Goal: Entertainment & Leisure: Consume media (video, audio)

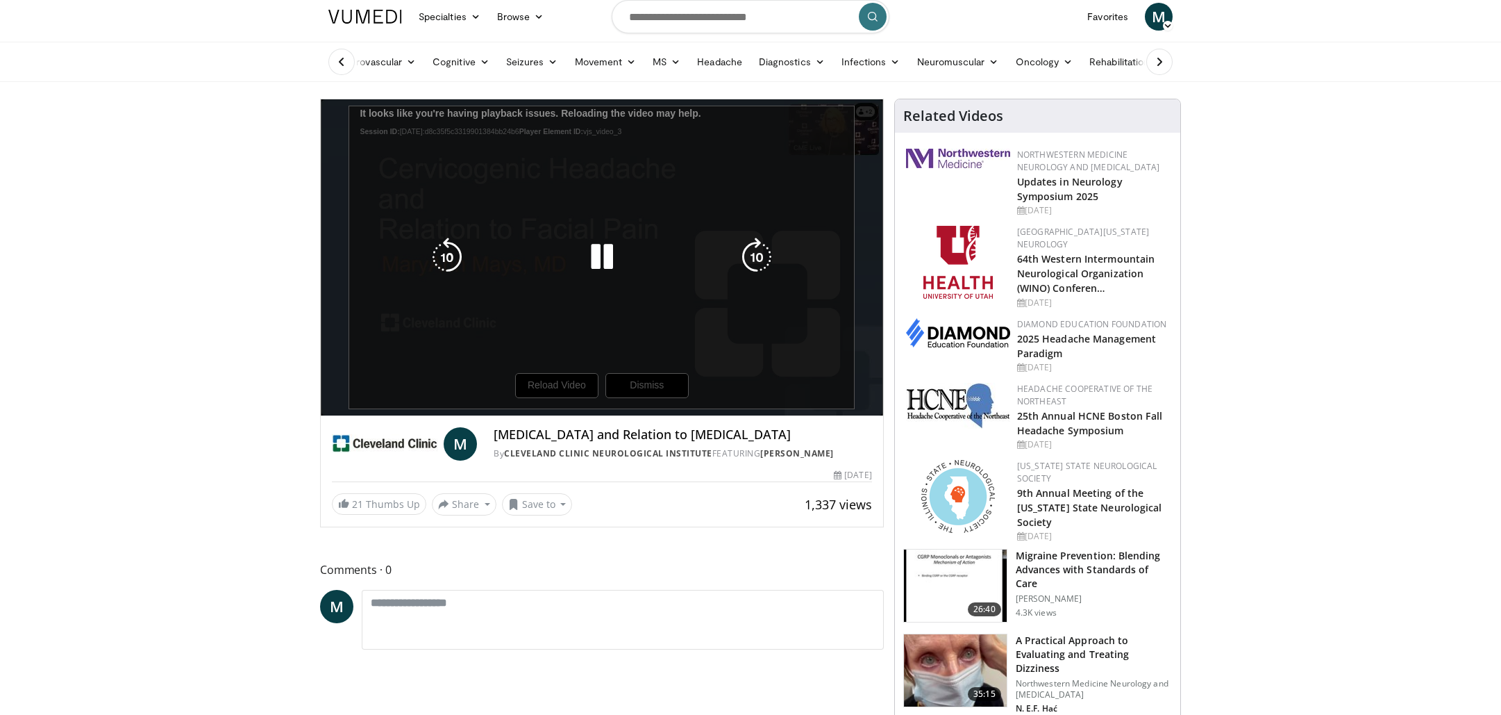
click at [628, 399] on div "10 seconds Tap to unmute" at bounding box center [602, 257] width 563 height 316
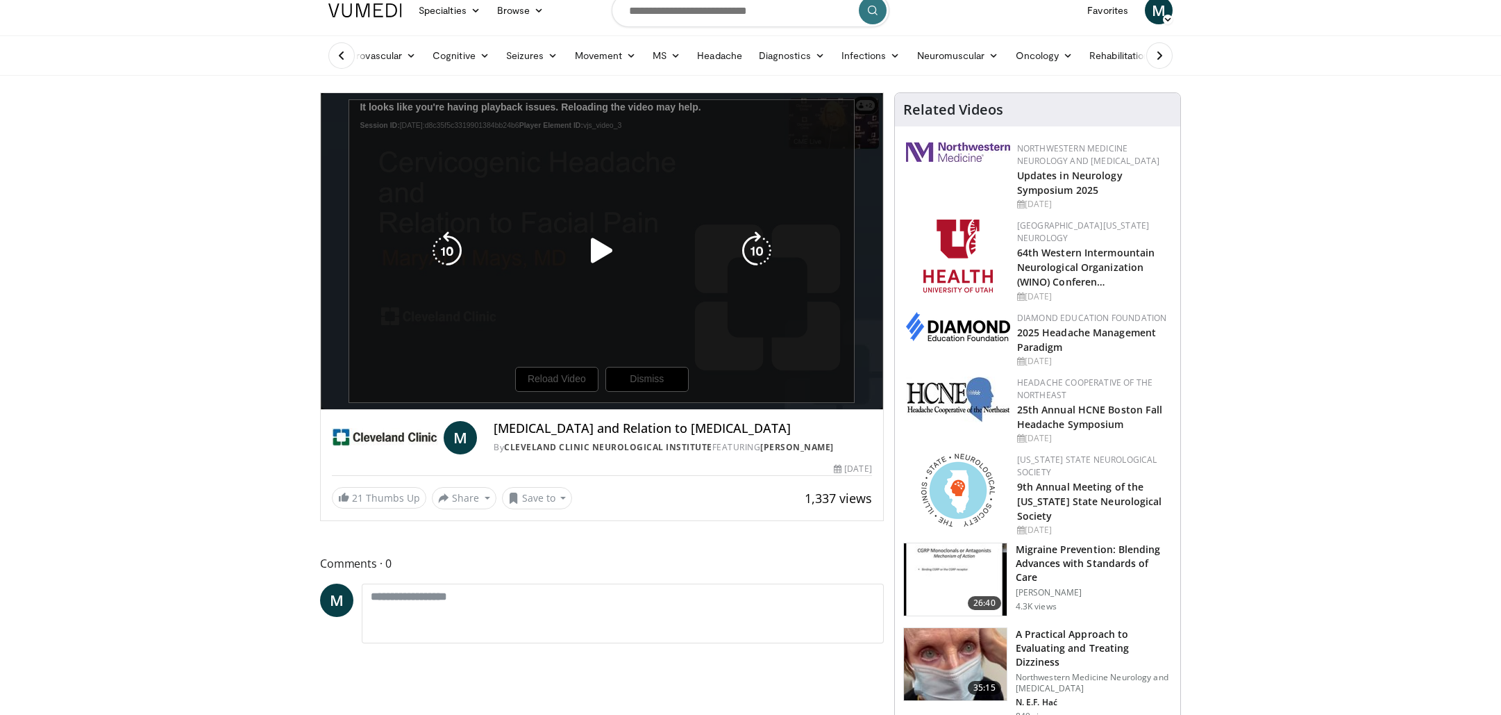
click at [606, 294] on div "10 seconds Tap to unmute" at bounding box center [602, 251] width 563 height 316
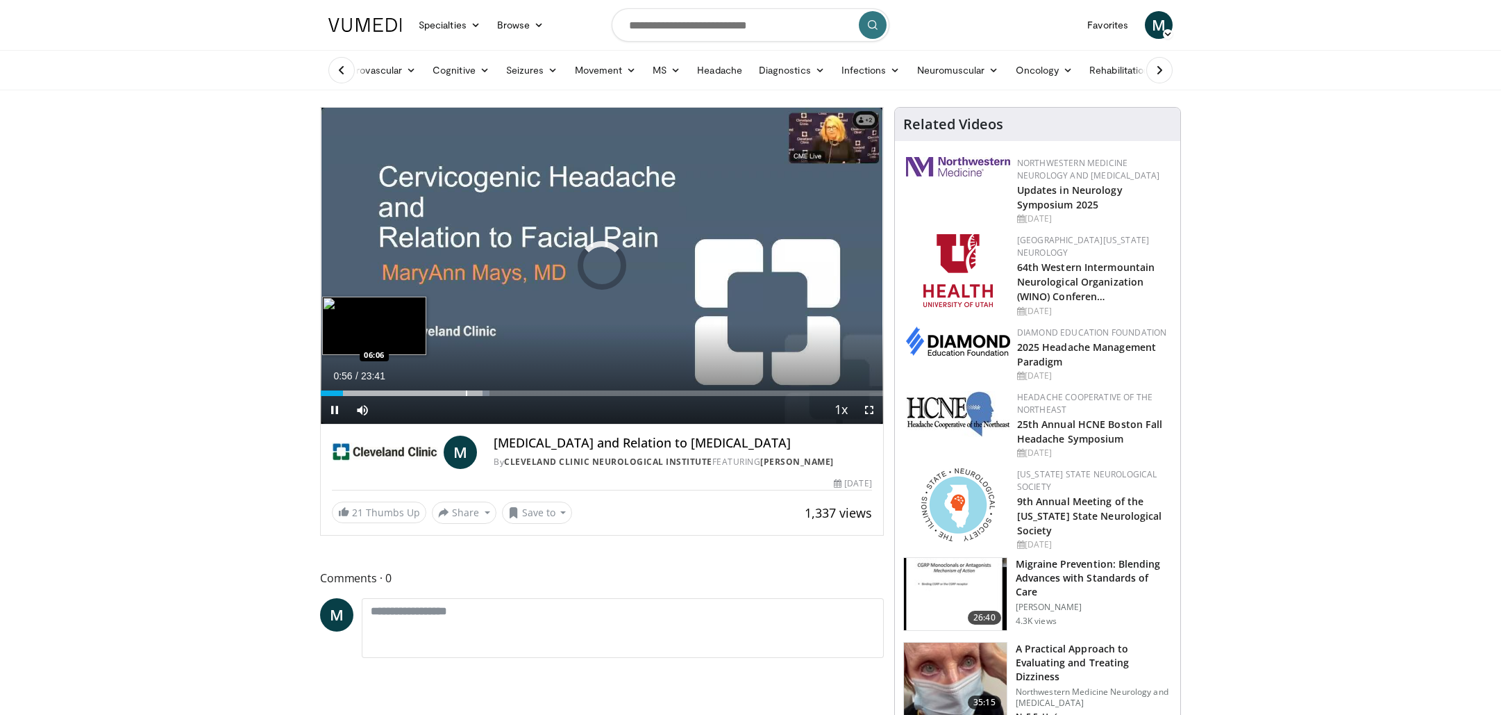
scroll to position [0, 0]
click at [382, 391] on div "Progress Bar" at bounding box center [382, 393] width 1 height 6
click at [392, 392] on div "Progress Bar" at bounding box center [392, 393] width 1 height 6
click at [369, 392] on div "02:59" at bounding box center [356, 393] width 71 height 6
click at [356, 391] on div "Progress Bar" at bounding box center [356, 393] width 1 height 6
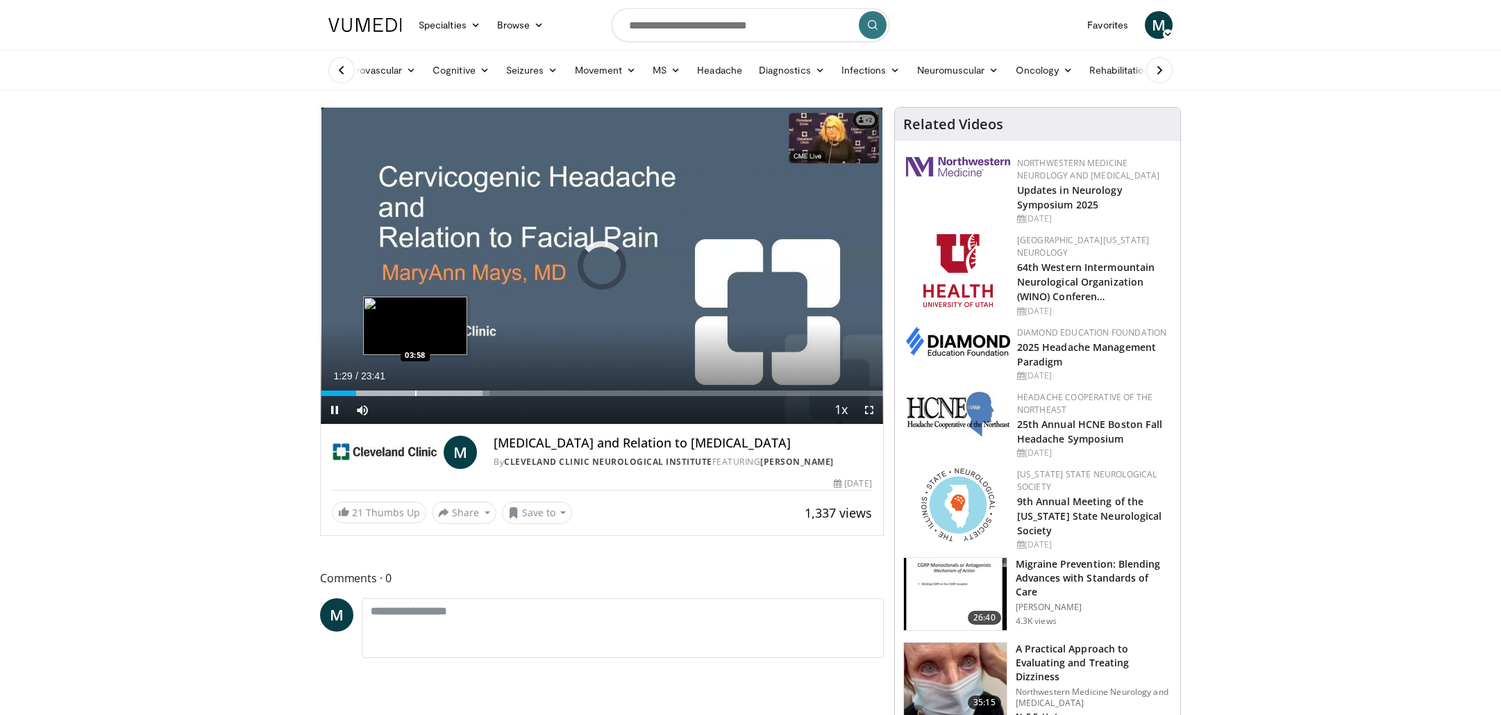
click at [415, 392] on div "Progress Bar" at bounding box center [415, 393] width 1 height 6
click at [439, 393] on div "Progress Bar" at bounding box center [439, 393] width 1 height 6
click at [426, 392] on div "Progress Bar" at bounding box center [426, 393] width 1 height 6
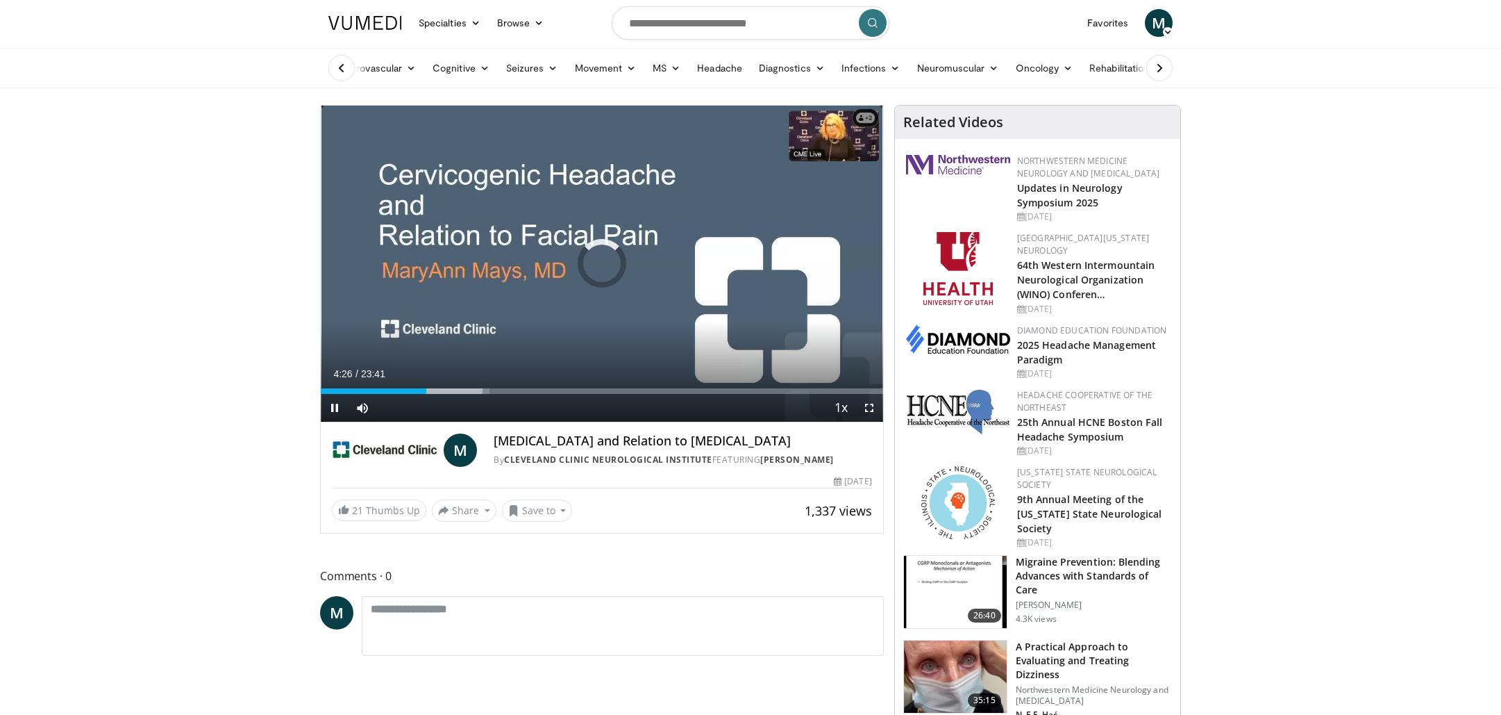
scroll to position [2, 0]
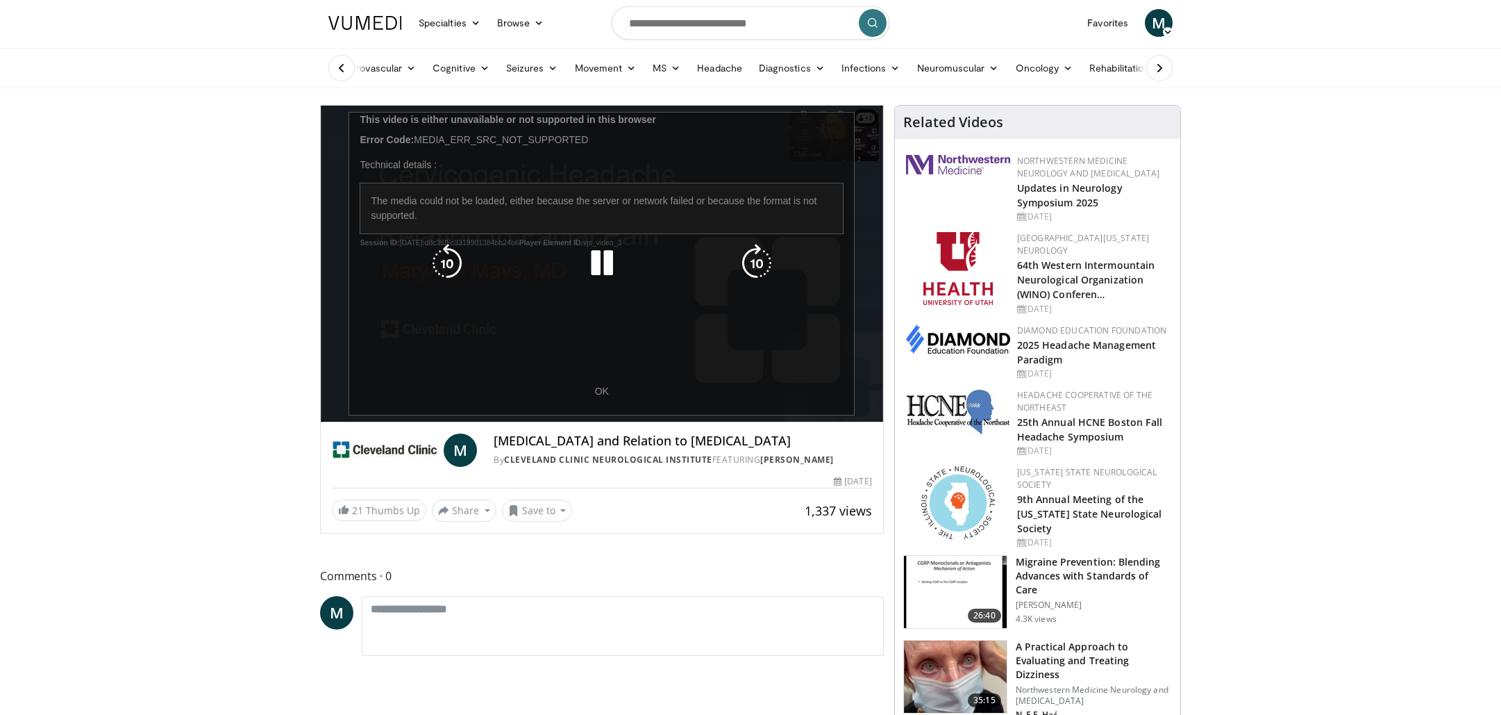
click at [601, 388] on div "10 seconds Tap to unmute" at bounding box center [602, 264] width 563 height 316
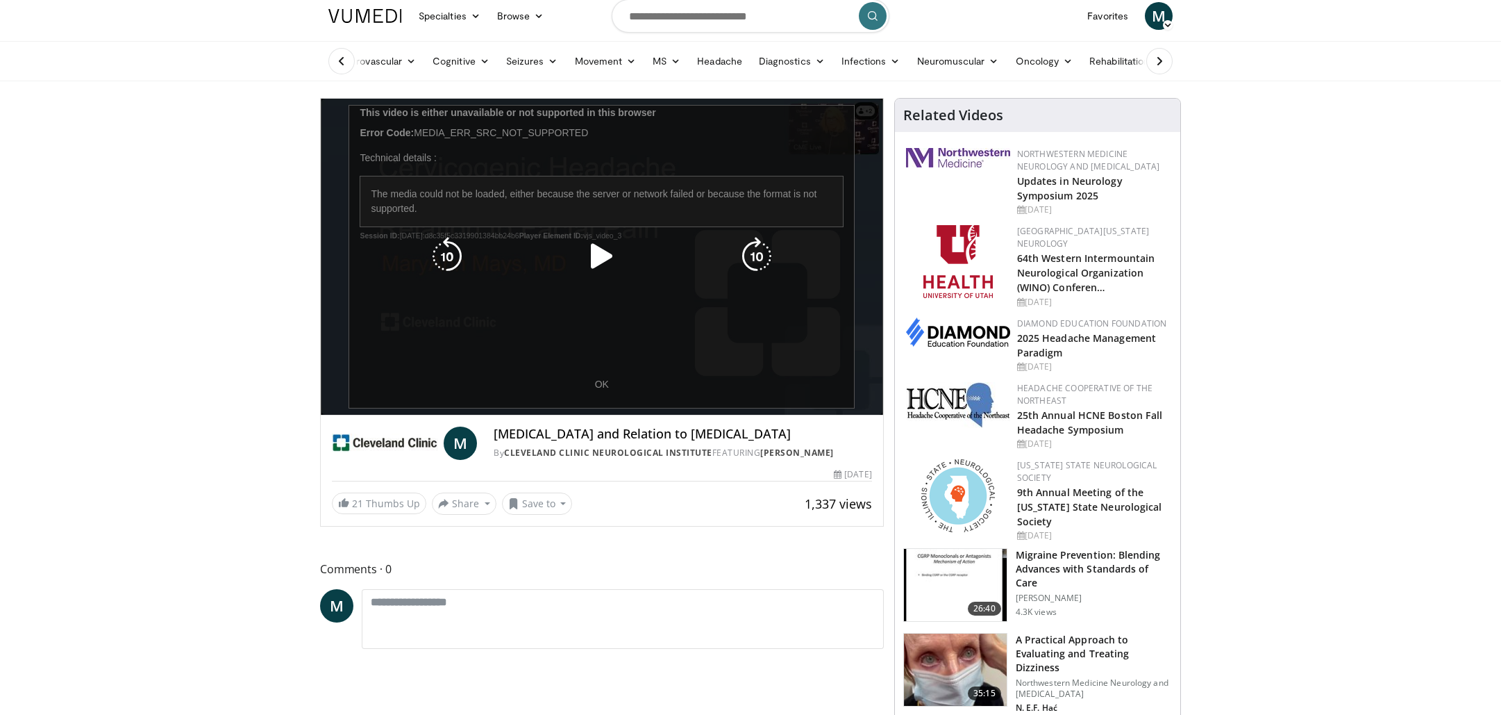
scroll to position [13, 0]
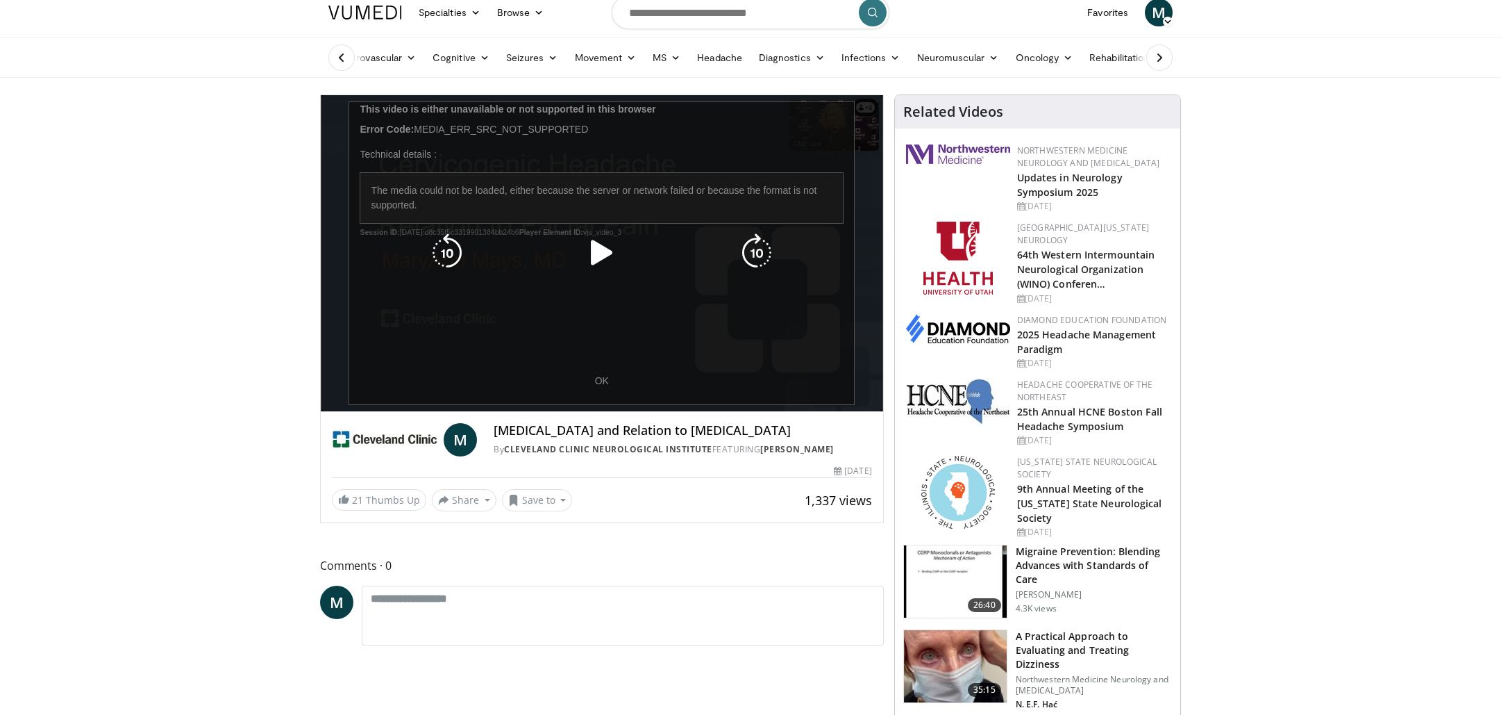
click at [597, 247] on icon "Video Player" at bounding box center [602, 252] width 39 height 39
click at [438, 260] on icon "Video Player" at bounding box center [447, 252] width 39 height 39
click at [594, 247] on icon "Video Player" at bounding box center [602, 252] width 39 height 39
click at [593, 247] on icon "Video Player" at bounding box center [602, 252] width 39 height 39
click at [749, 253] on icon "Video Player" at bounding box center [757, 252] width 39 height 39
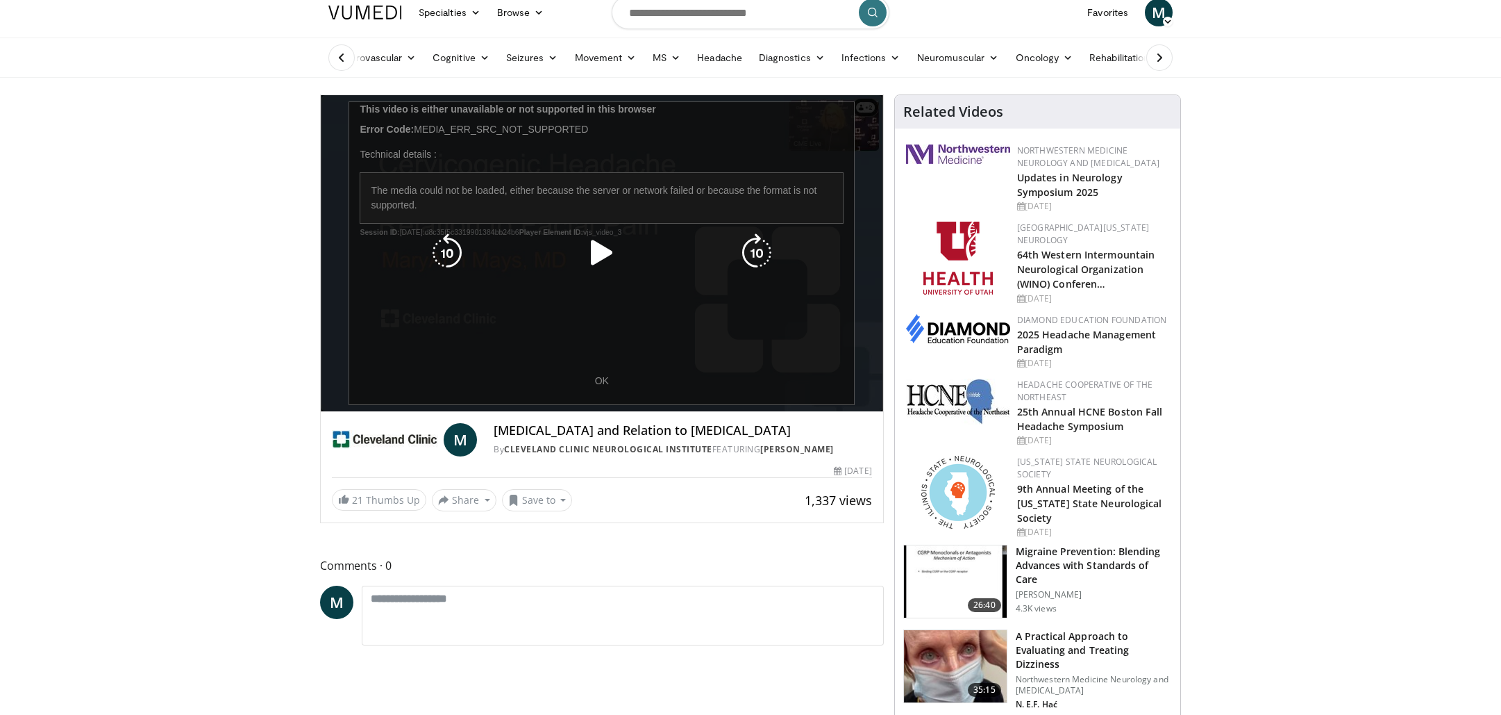
click at [749, 253] on icon "Video Player" at bounding box center [757, 252] width 39 height 39
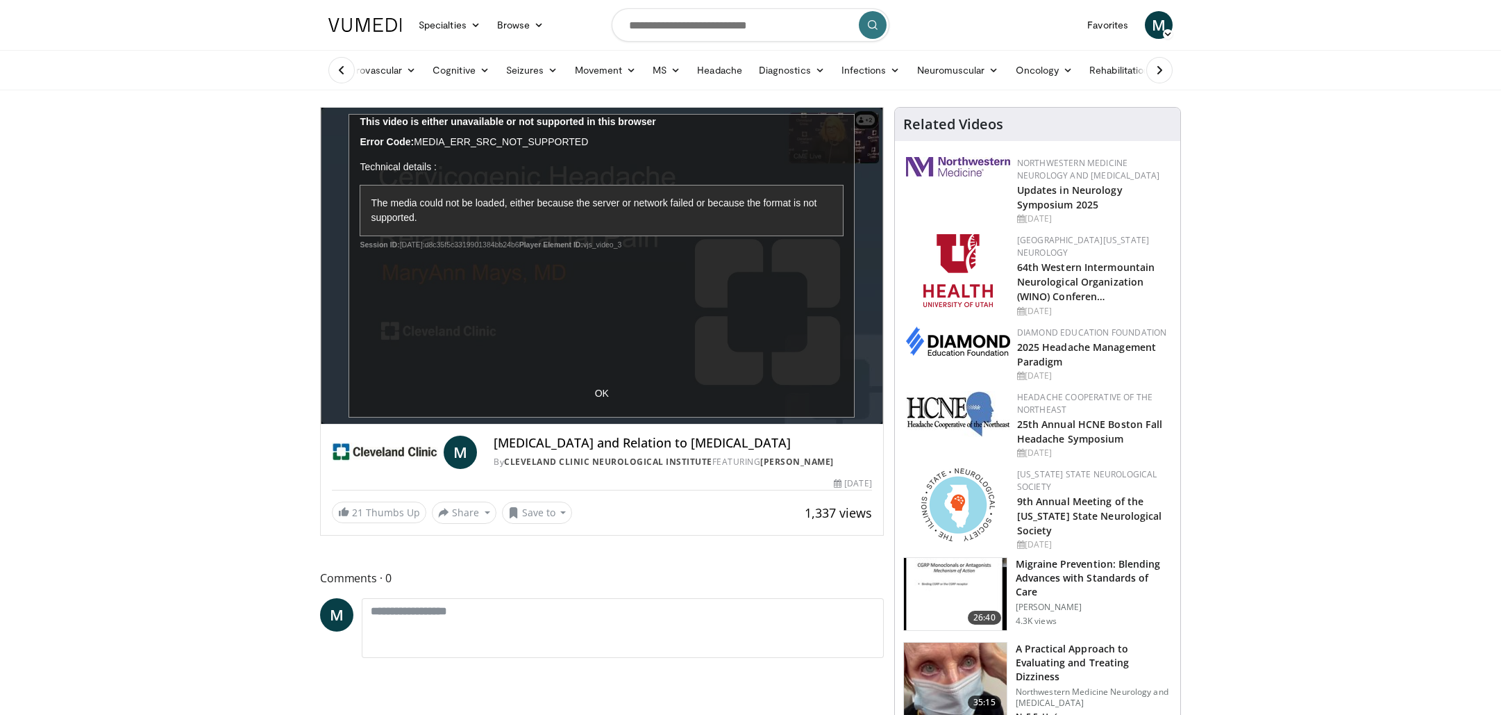
scroll to position [0, 0]
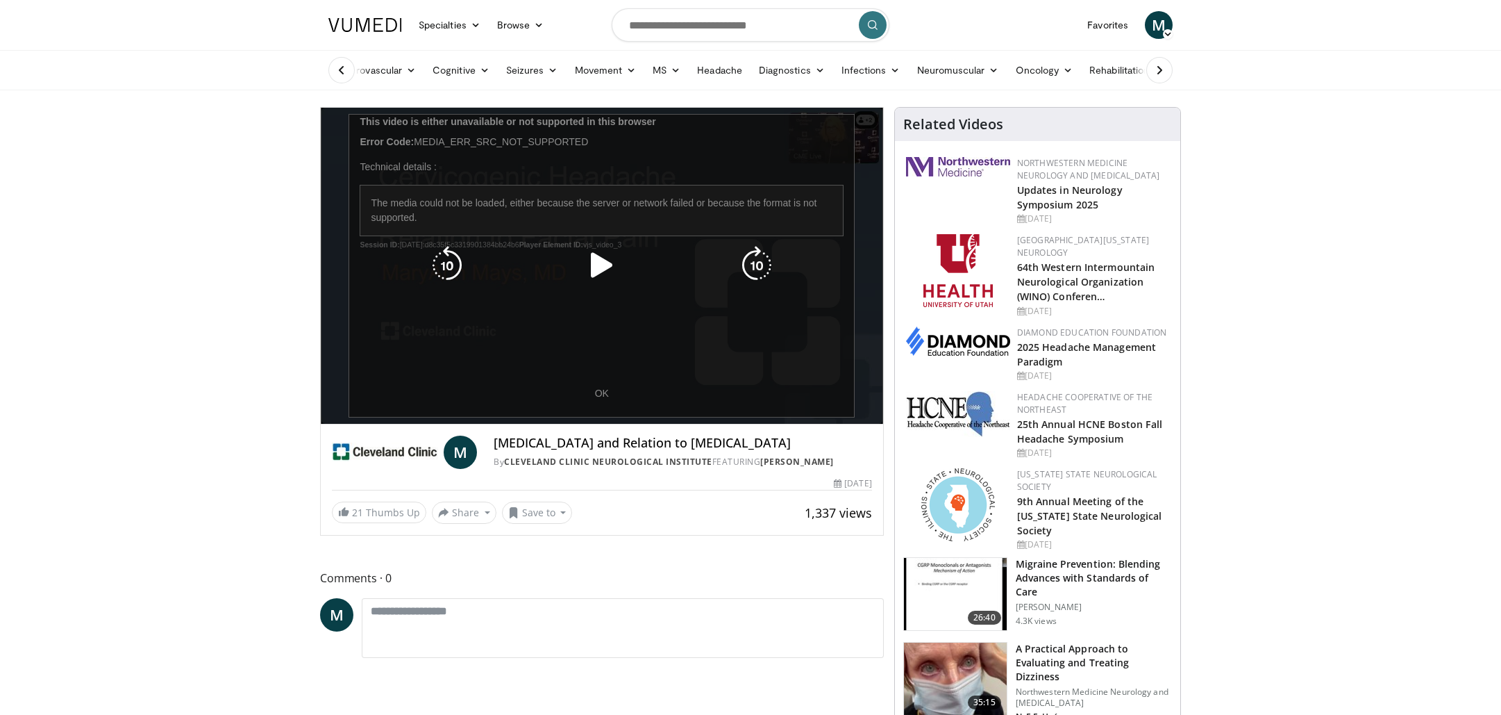
click at [596, 264] on icon "Video Player" at bounding box center [602, 265] width 39 height 39
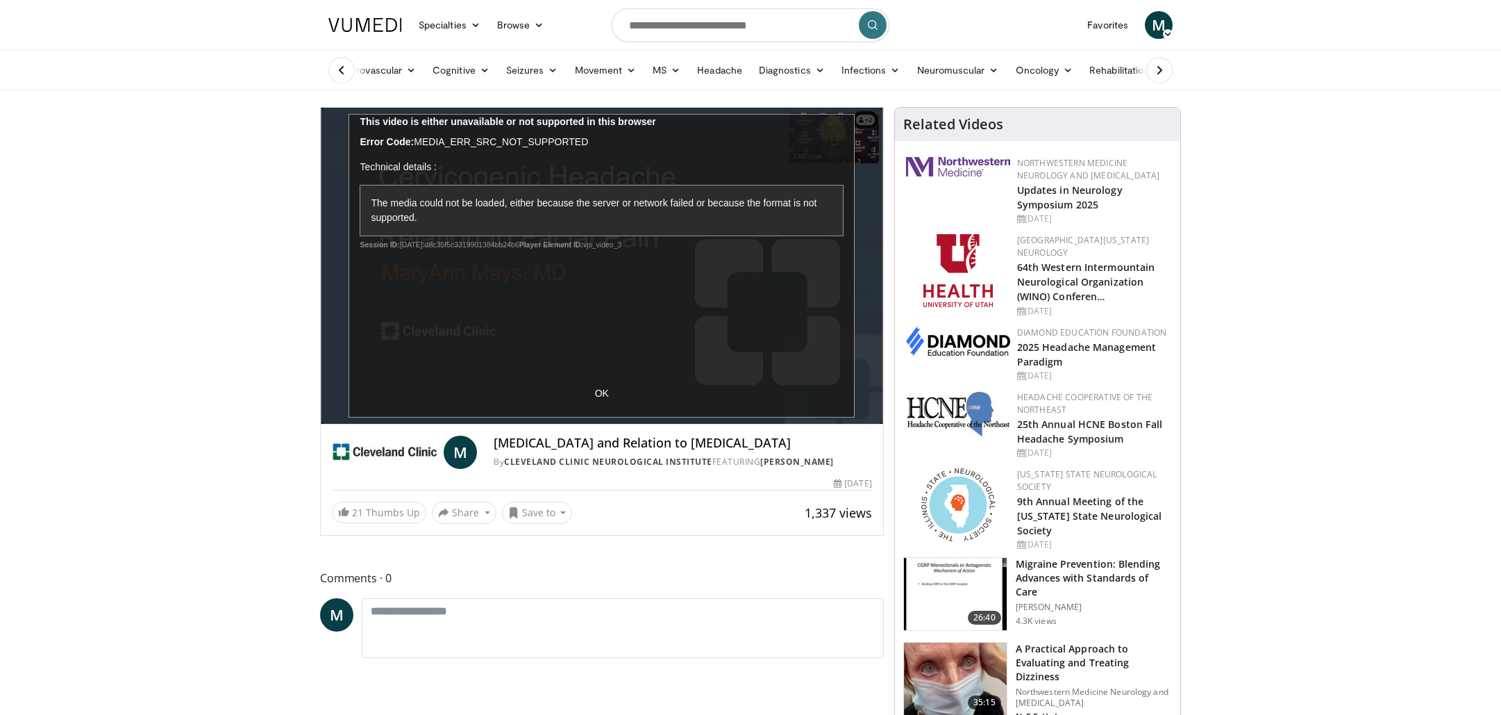
click at [600, 260] on div "10 seconds Tap to unmute" at bounding box center [602, 266] width 563 height 316
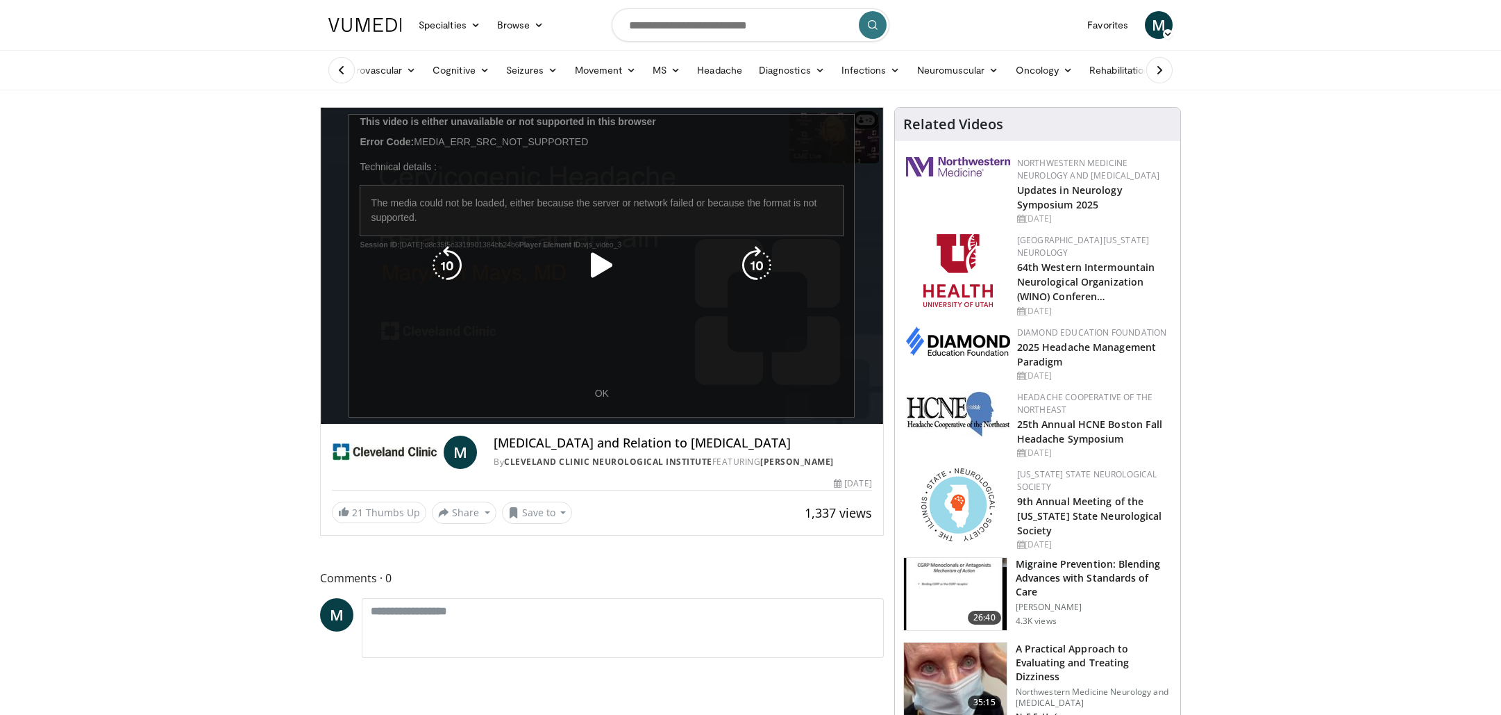
scroll to position [0, 0]
click at [603, 390] on div "10 seconds Tap to unmute" at bounding box center [602, 266] width 563 height 316
click at [598, 252] on icon "Video Player" at bounding box center [602, 265] width 39 height 39
click at [599, 258] on icon "Video Player" at bounding box center [602, 265] width 39 height 39
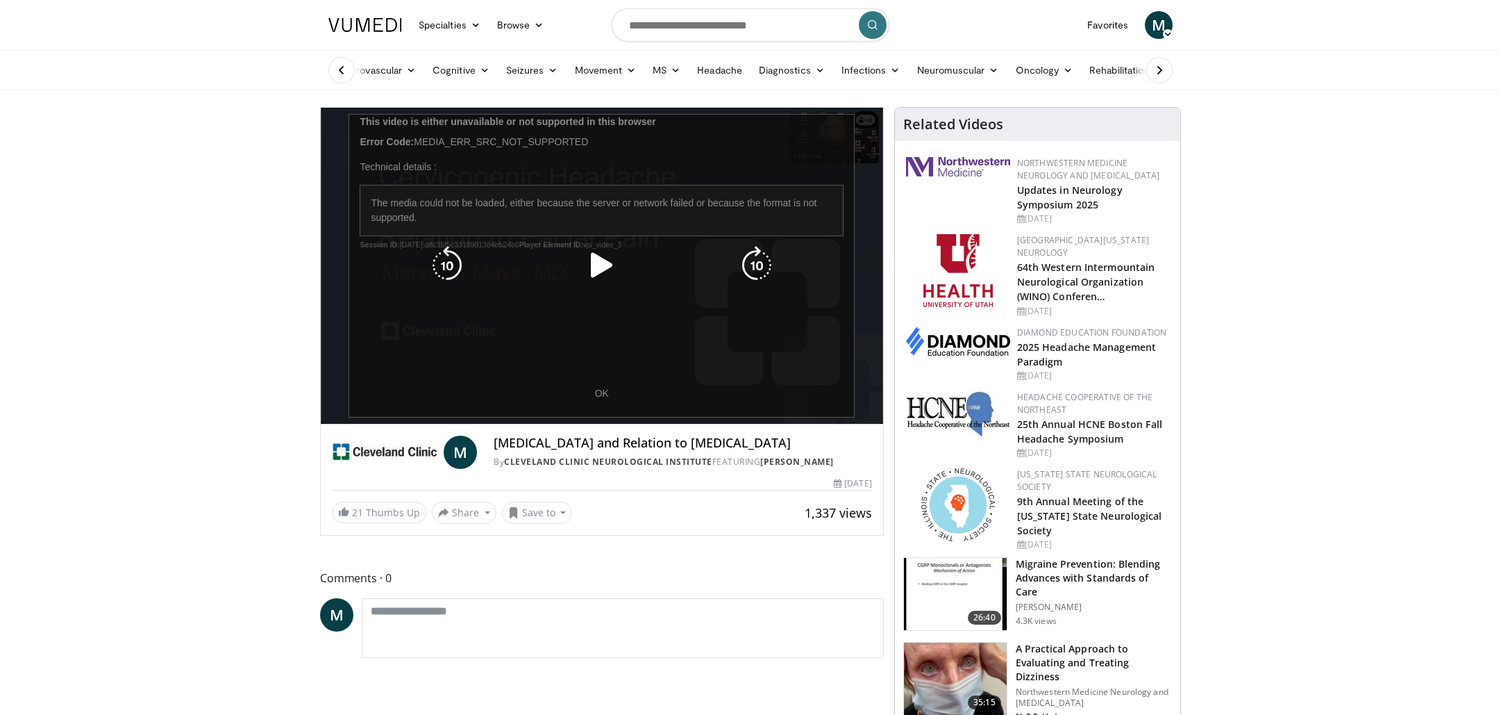
click at [765, 265] on icon "Video Player" at bounding box center [757, 265] width 39 height 39
click at [751, 267] on icon "Video Player" at bounding box center [757, 265] width 39 height 39
click at [447, 273] on icon "Video Player" at bounding box center [447, 265] width 39 height 39
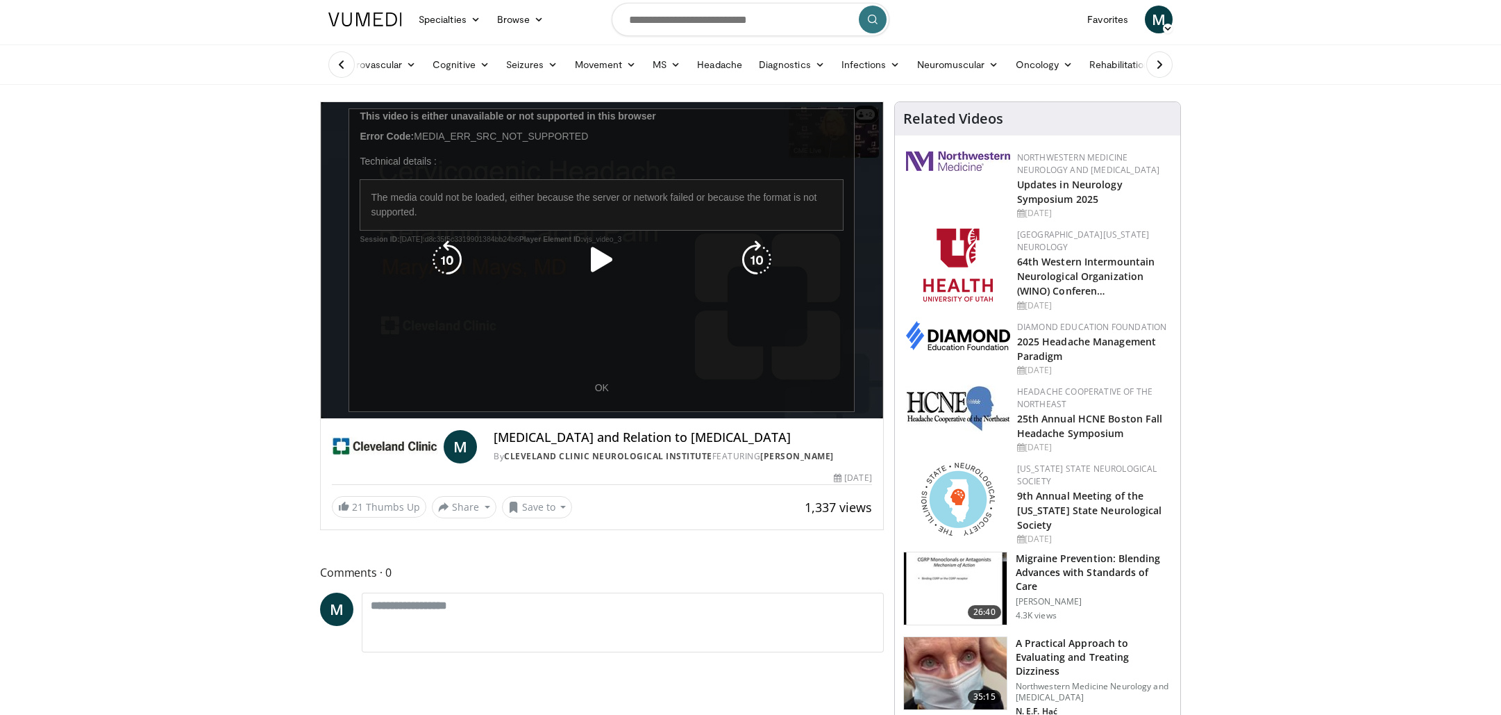
click at [599, 380] on div "10 seconds Tap to unmute" at bounding box center [602, 260] width 563 height 316
click at [601, 388] on div "10 seconds Tap to unmute" at bounding box center [602, 260] width 563 height 316
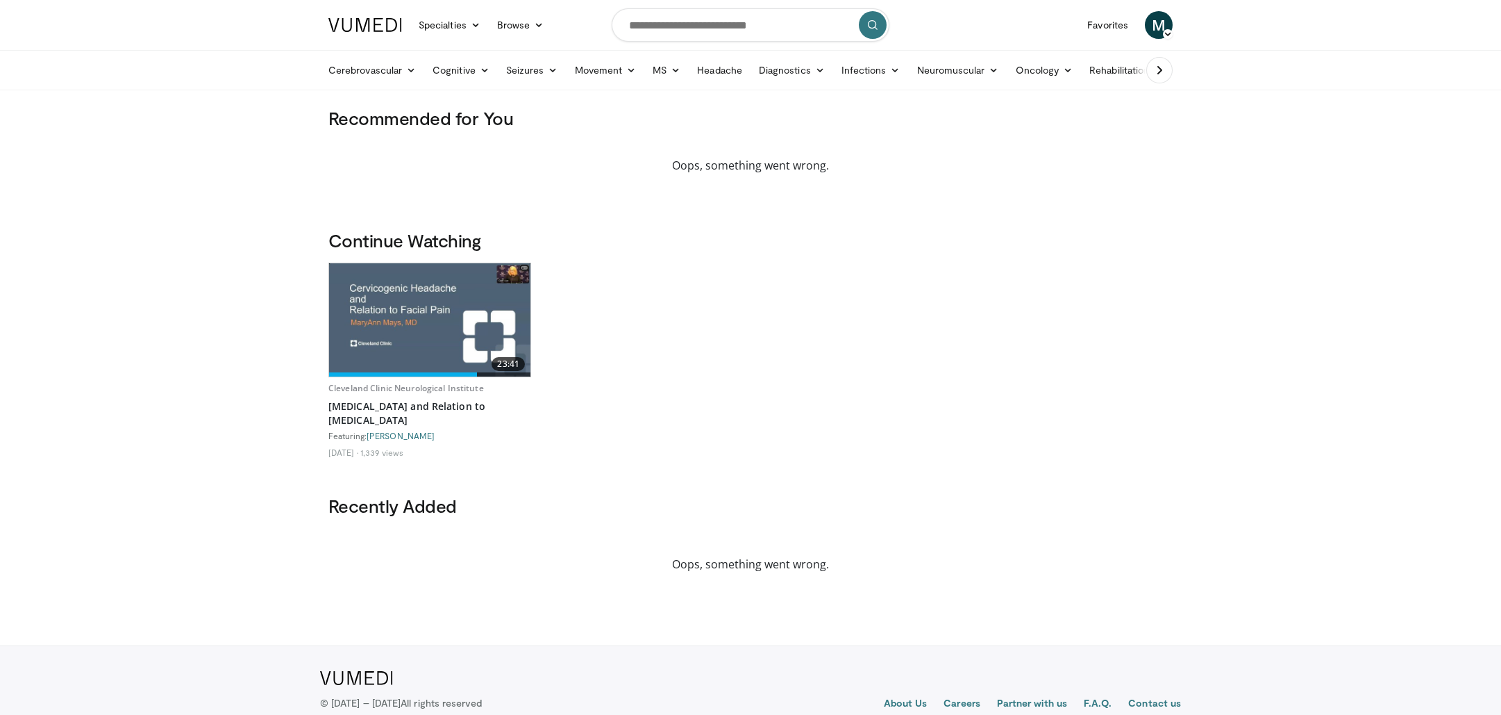
click at [378, 313] on img at bounding box center [429, 319] width 201 height 113
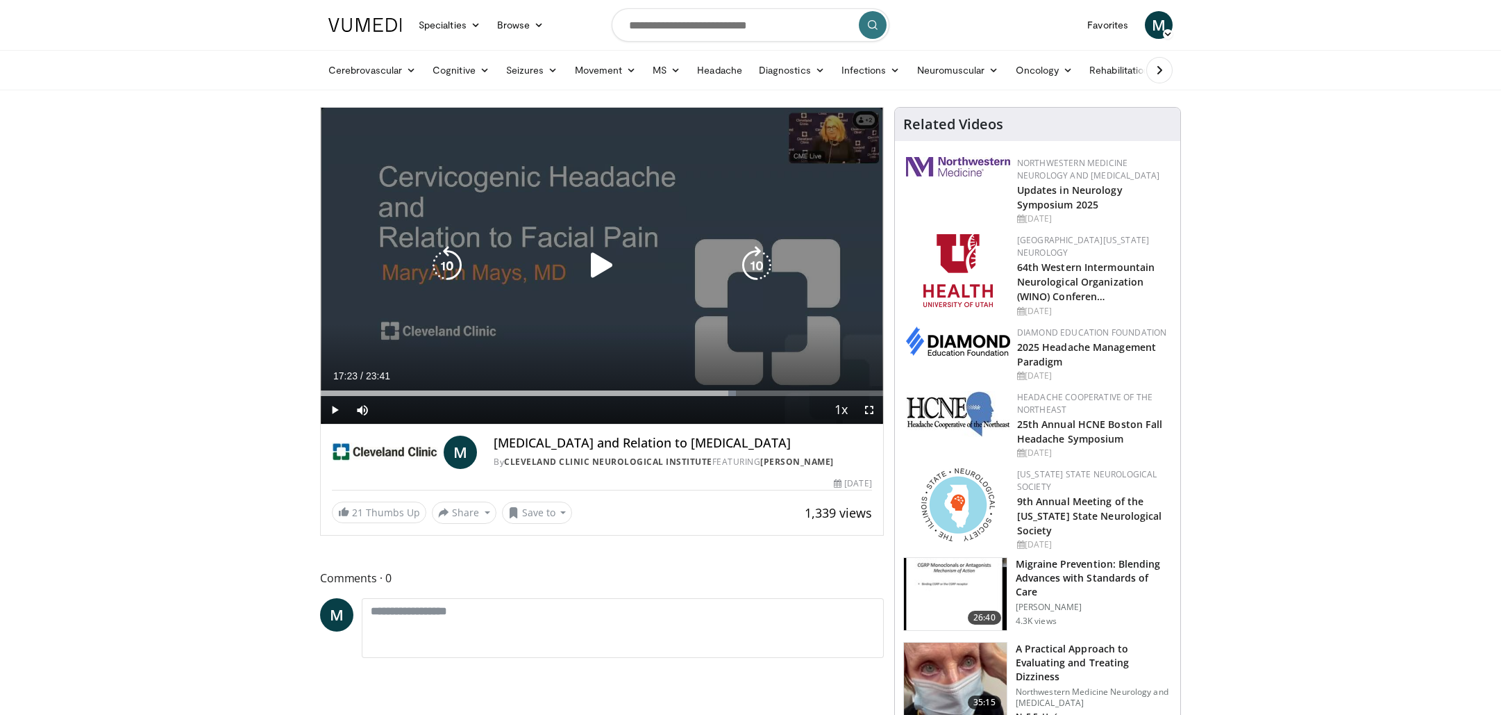
click at [338, 406] on span "Video Player" at bounding box center [335, 410] width 28 height 28
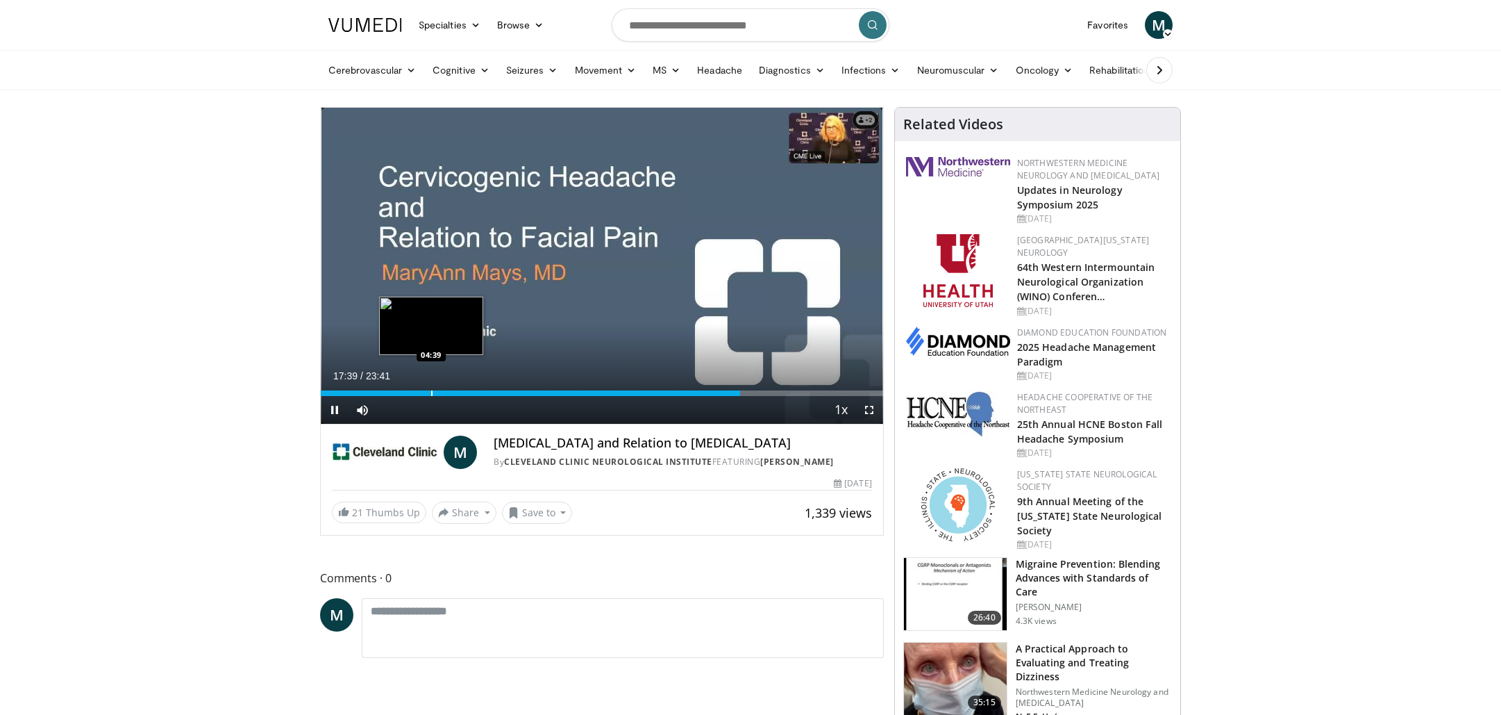
click at [431, 392] on div "Progress Bar" at bounding box center [431, 393] width 1 height 6
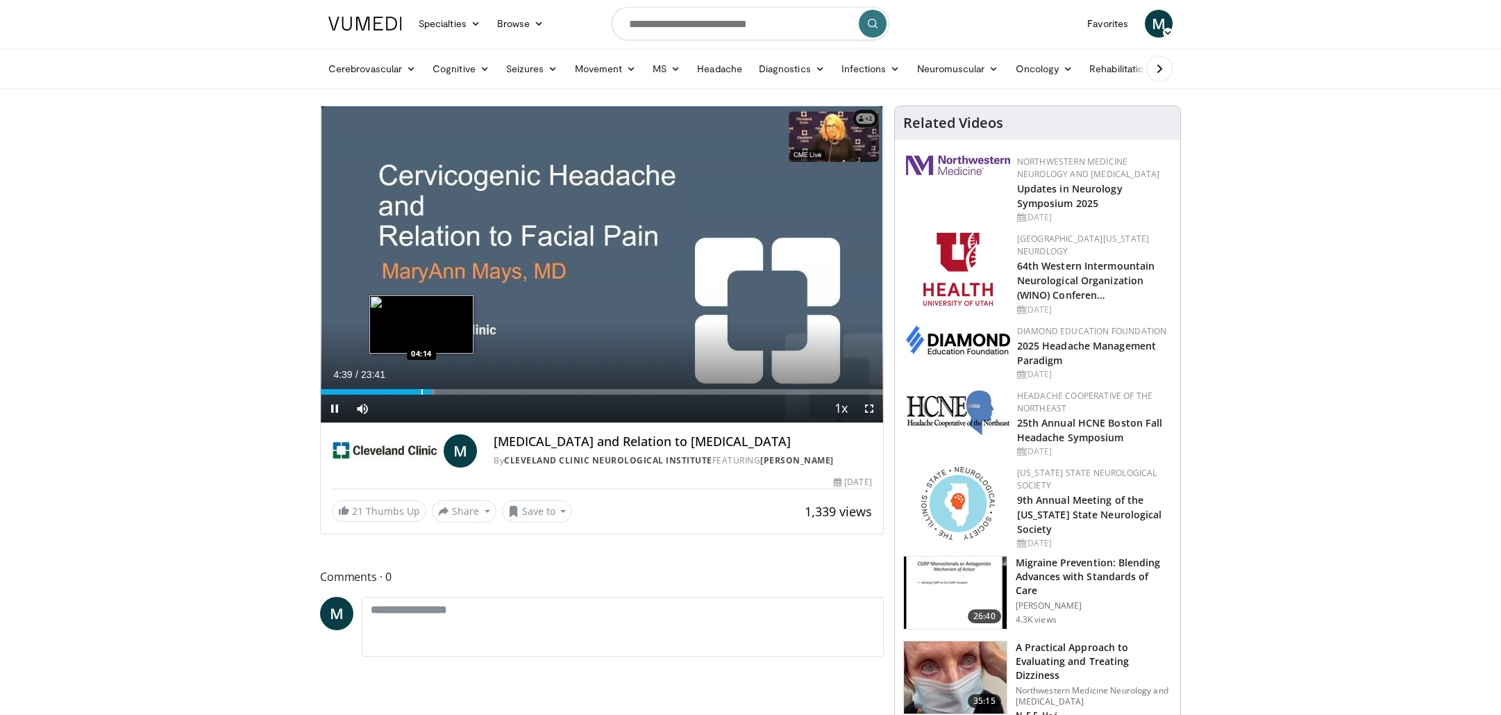
click at [422, 392] on div "Progress Bar" at bounding box center [422, 392] width 1 height 6
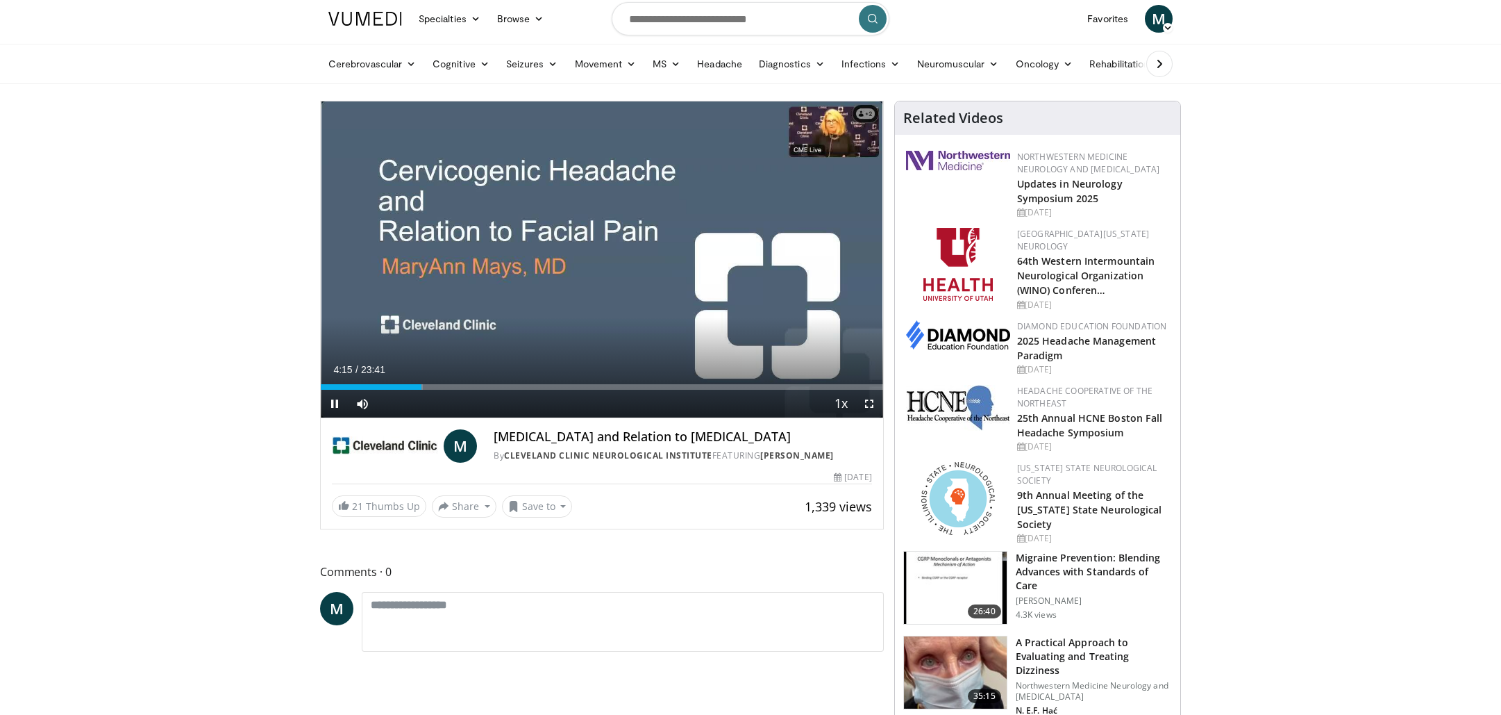
click at [333, 410] on span "Video Player" at bounding box center [335, 404] width 28 height 28
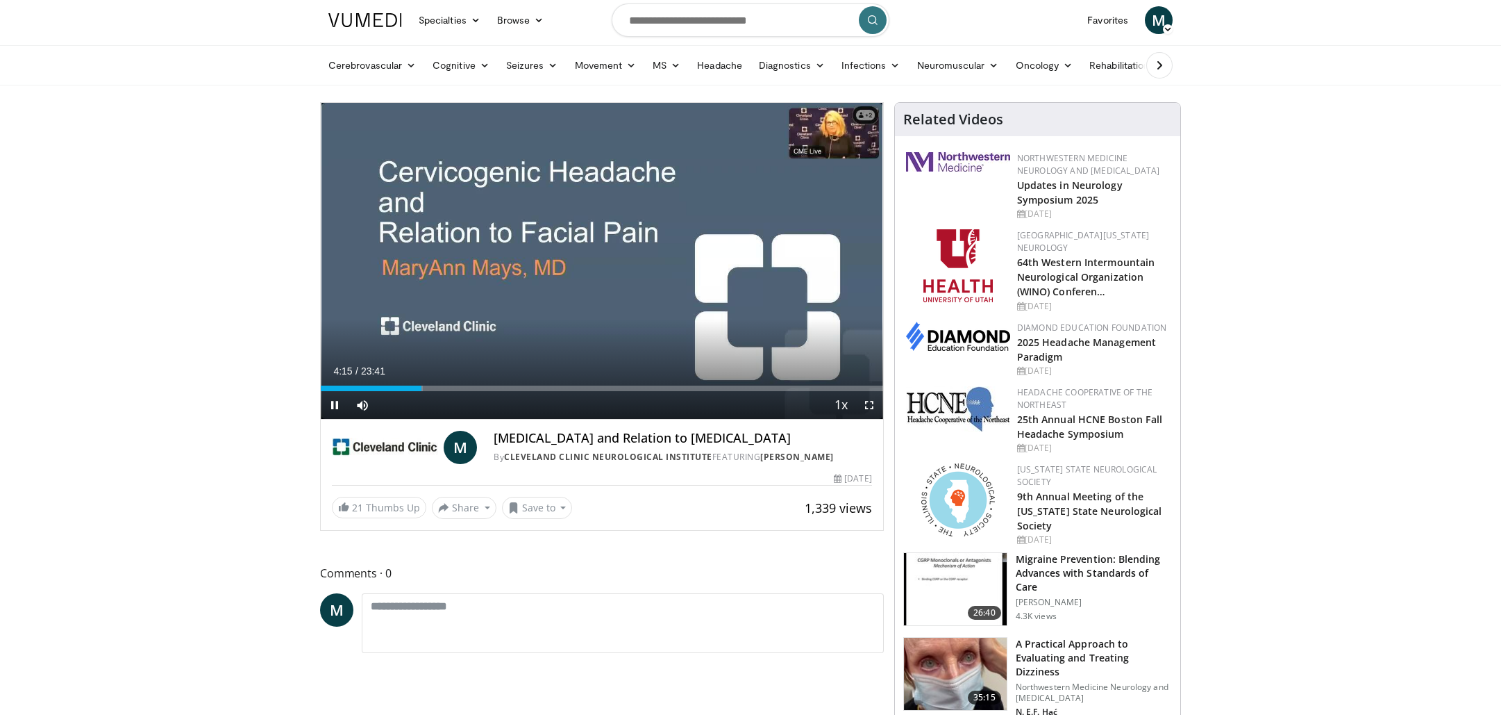
scroll to position [9, 0]
